Goal: Information Seeking & Learning: Learn about a topic

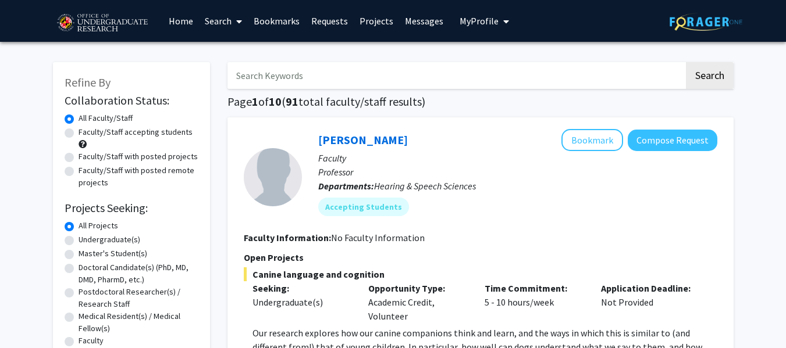
click at [476, 26] on span "My Profile" at bounding box center [479, 21] width 39 height 12
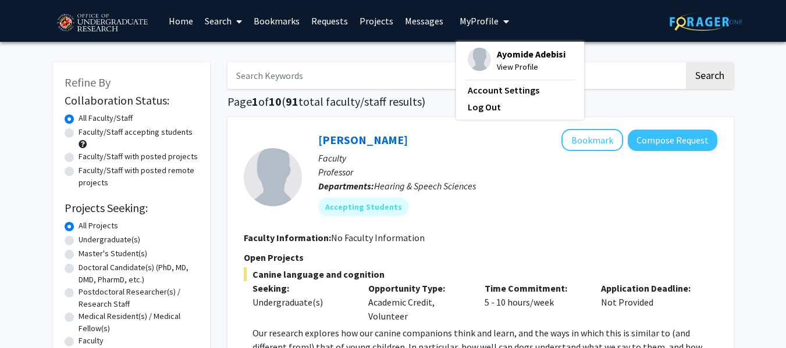
click at [528, 24] on div "Skip navigation Home Search Bookmarks Requests Projects Messages My Profile Ayo…" at bounding box center [393, 21] width 698 height 42
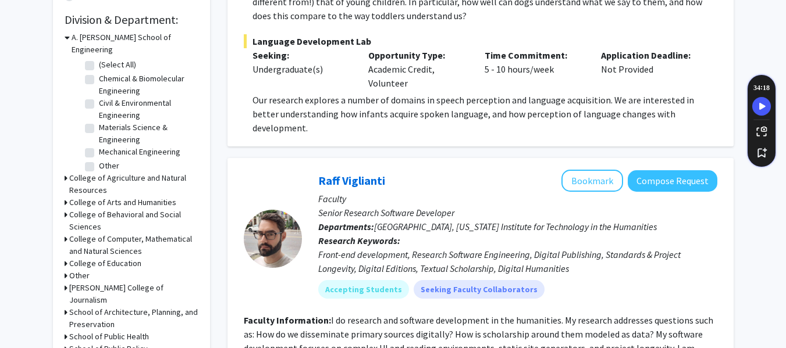
scroll to position [486, 0]
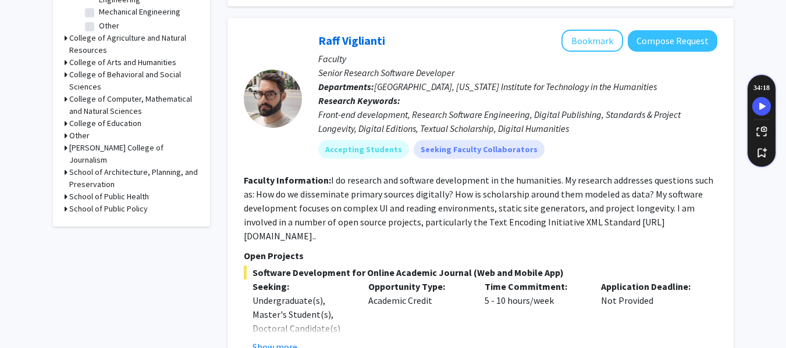
click at [66, 69] on icon at bounding box center [66, 75] width 3 height 12
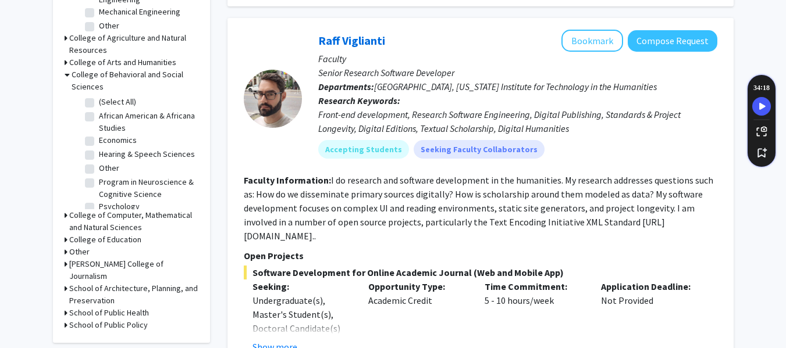
click at [99, 96] on label "(Select All)" at bounding box center [117, 102] width 37 height 12
click at [99, 96] on input "(Select All)" at bounding box center [103, 100] width 8 height 8
checkbox input "true"
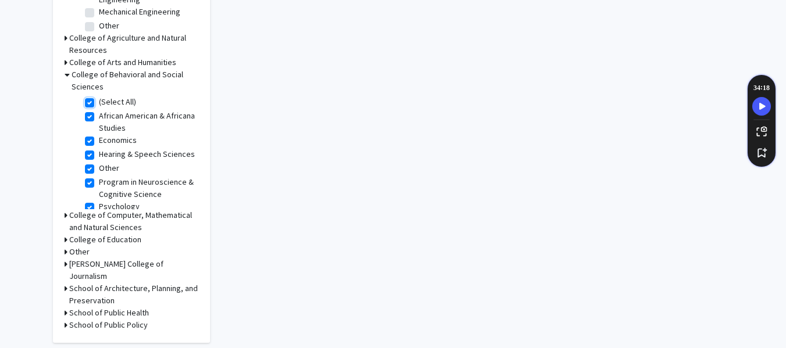
checkbox input "true"
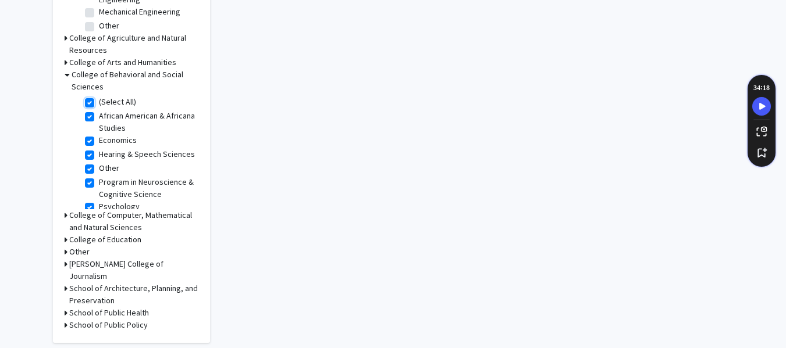
checkbox input "true"
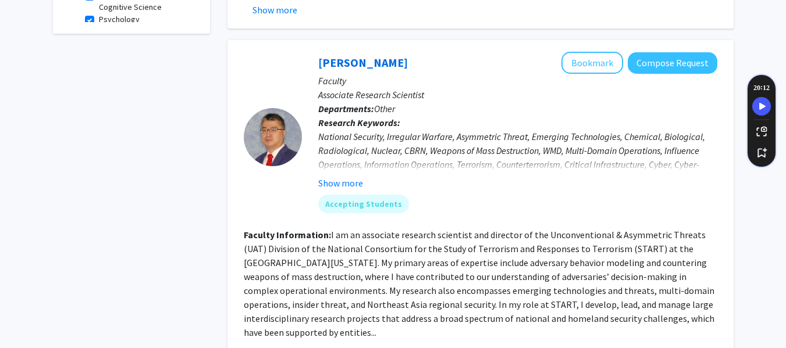
scroll to position [496, 0]
click at [347, 176] on button "Show more" at bounding box center [340, 183] width 45 height 14
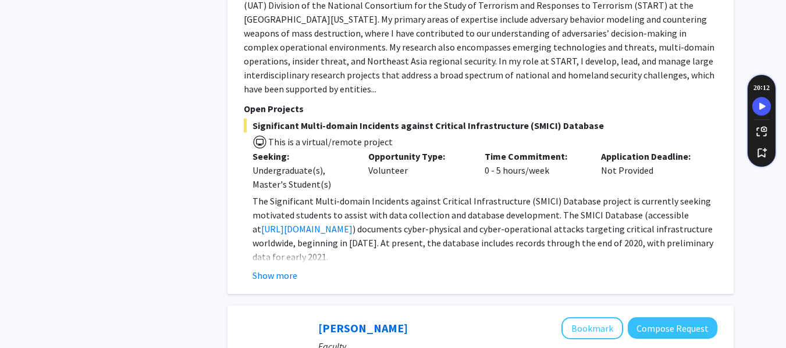
scroll to position [759, 0]
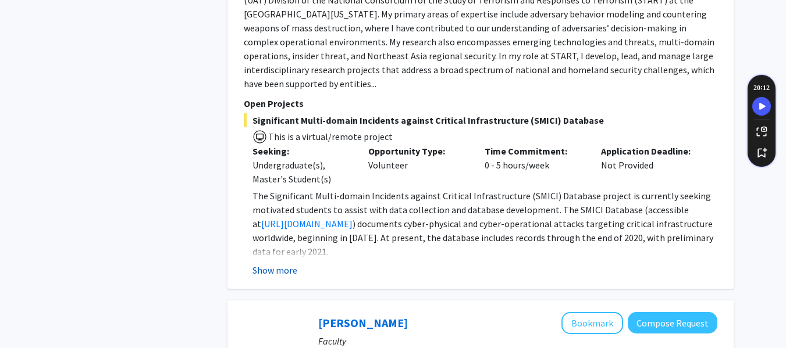
click at [278, 264] on button "Show more" at bounding box center [274, 271] width 45 height 14
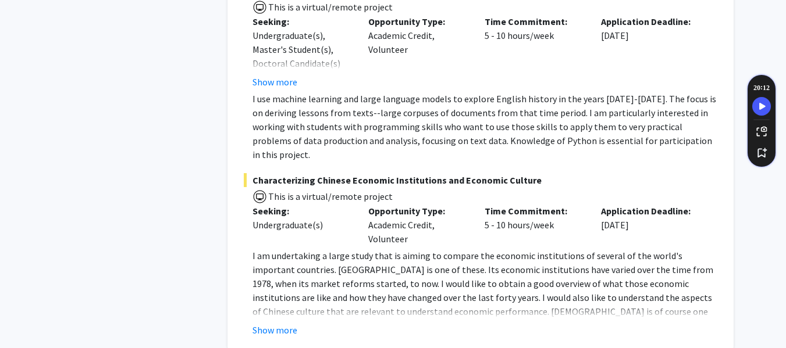
scroll to position [1421, 0]
click at [259, 323] on button "Show more" at bounding box center [274, 330] width 45 height 14
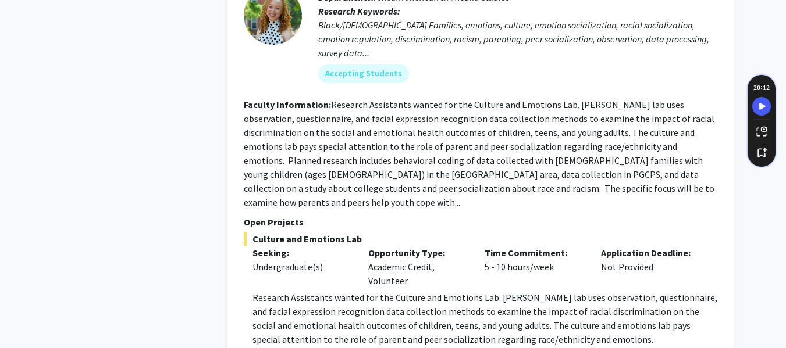
scroll to position [2585, 0]
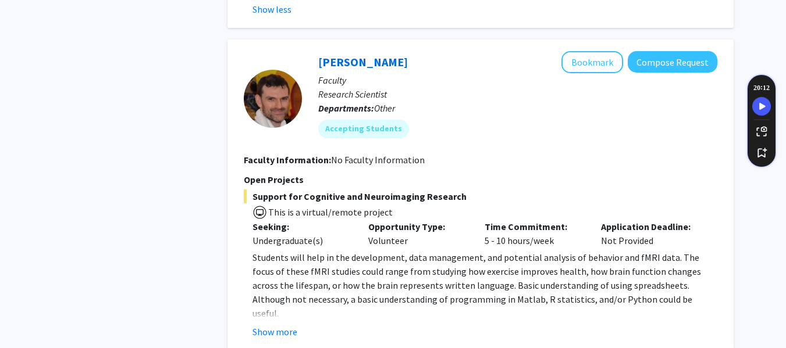
scroll to position [3031, 0]
click at [294, 325] on button "Show more" at bounding box center [274, 332] width 45 height 14
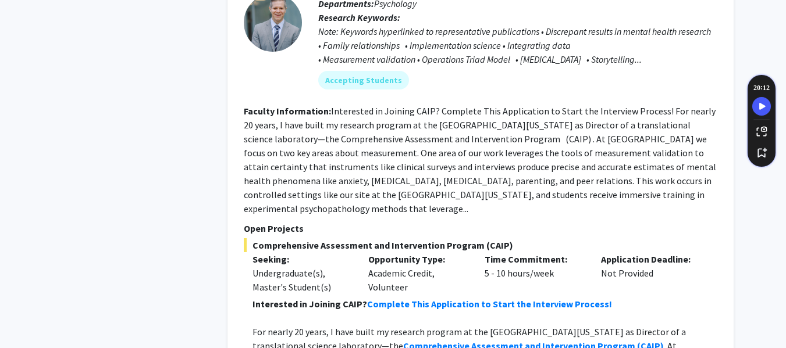
scroll to position [3487, 0]
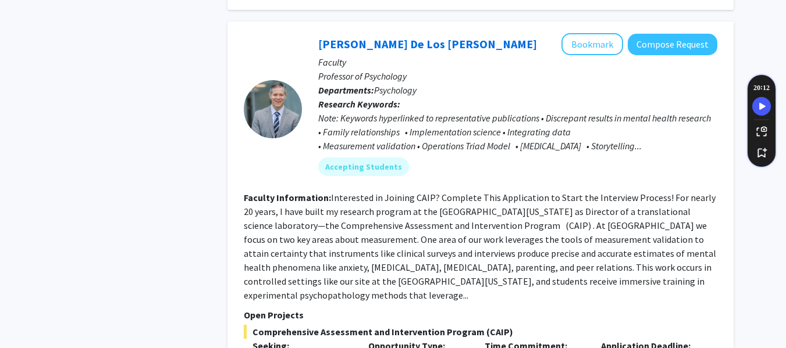
scroll to position [3402, 0]
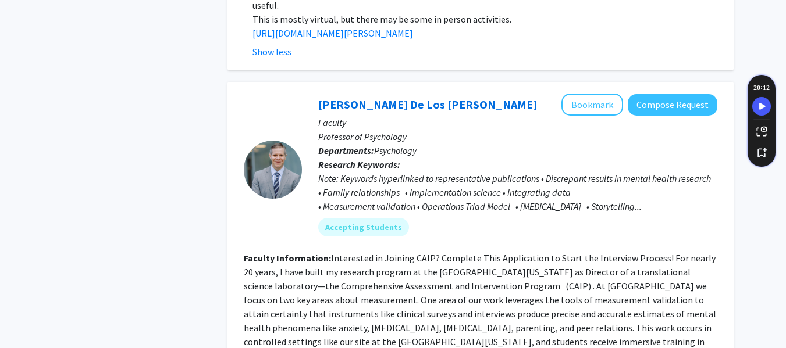
scroll to position [3295, 0]
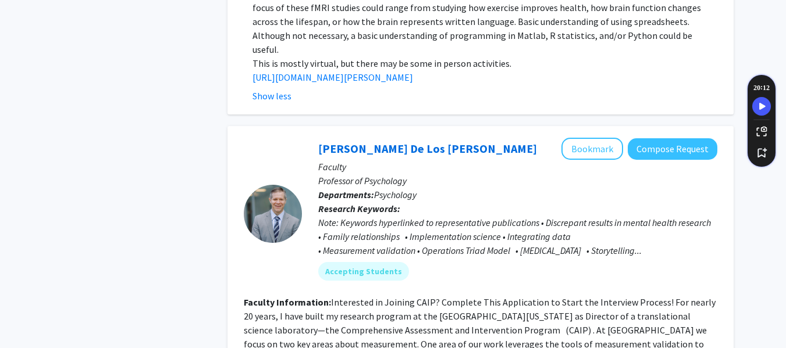
click at [633, 216] on div "Note: Keywords hyperlinked to representative publications • Discrepant results …" at bounding box center [517, 237] width 399 height 42
click at [631, 216] on div "Note: Keywords hyperlinked to representative publications • Discrepant results …" at bounding box center [517, 237] width 399 height 42
